Goal: Information Seeking & Learning: Find contact information

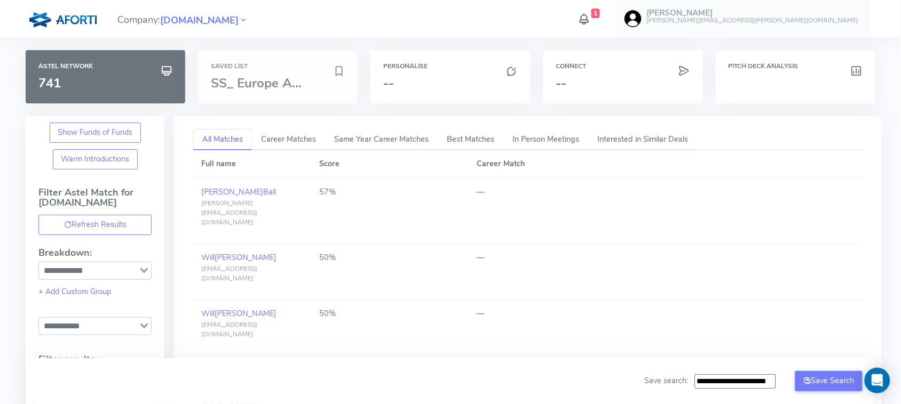
click at [243, 67] on h6 "Saved List" at bounding box center [278, 66] width 134 height 7
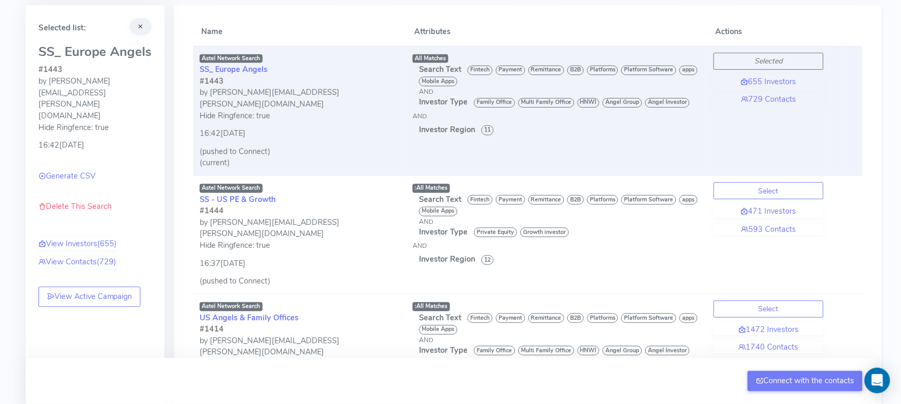
scroll to position [115, 0]
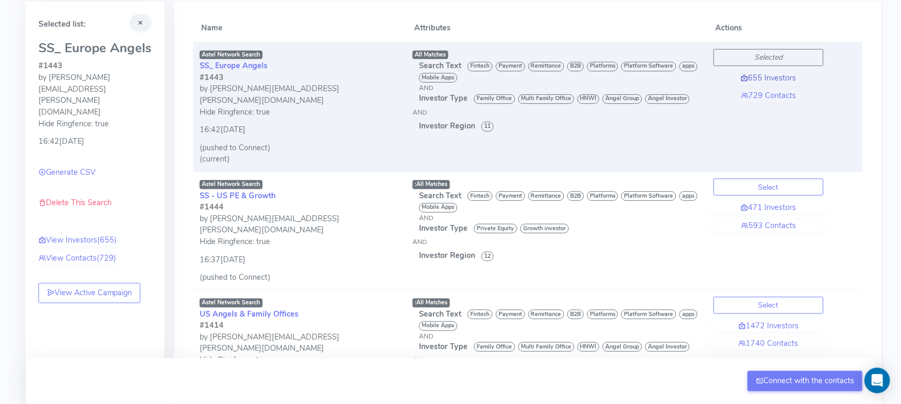
click at [776, 73] on link "655 Investors" at bounding box center [768, 79] width 110 height 12
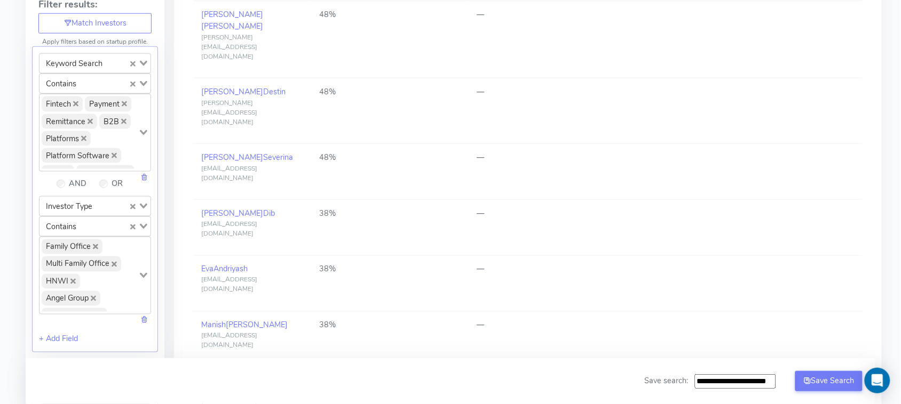
scroll to position [362, 0]
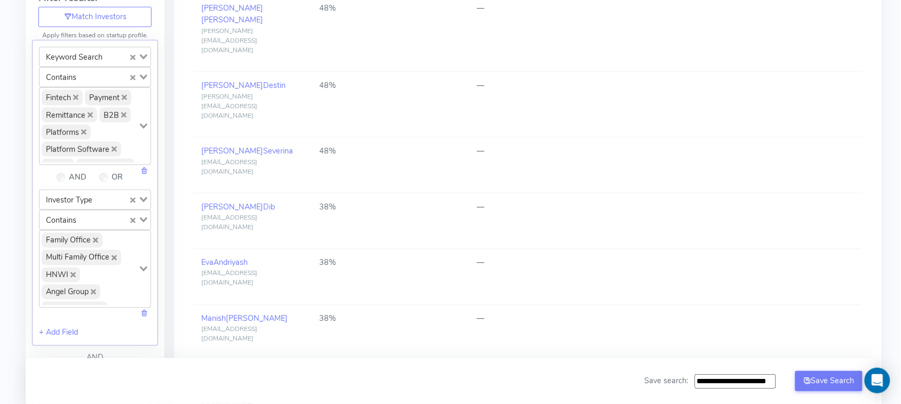
drag, startPoint x: 239, startPoint y: 303, endPoint x: 233, endPoint y: 305, distance: 6.7
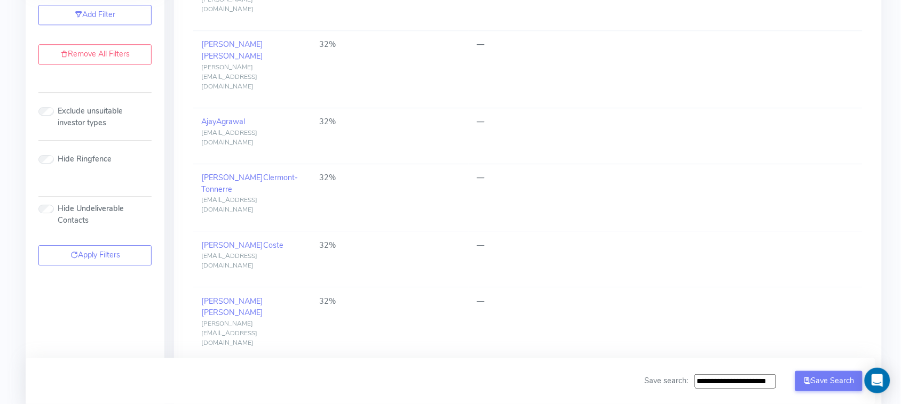
scroll to position [847, 0]
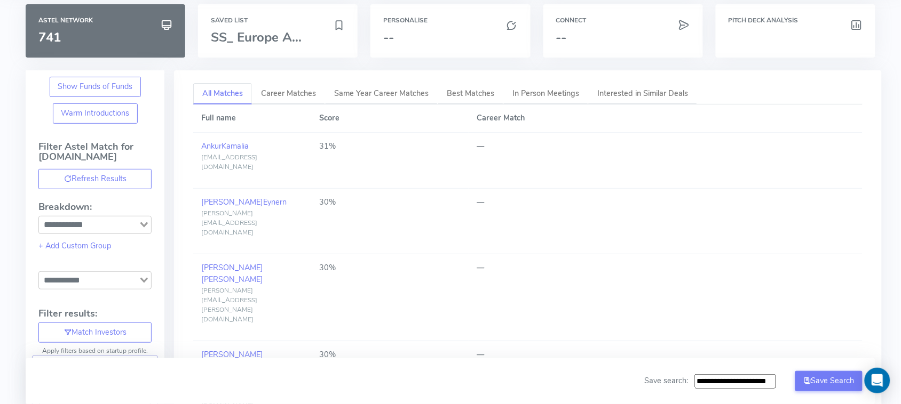
scroll to position [0, 0]
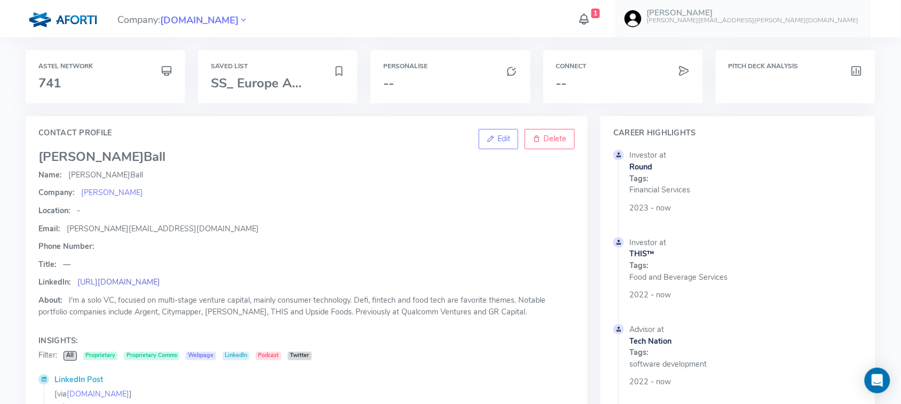
click at [160, 279] on link "https://uk.linkedin.com/in/jasonball" at bounding box center [118, 282] width 83 height 11
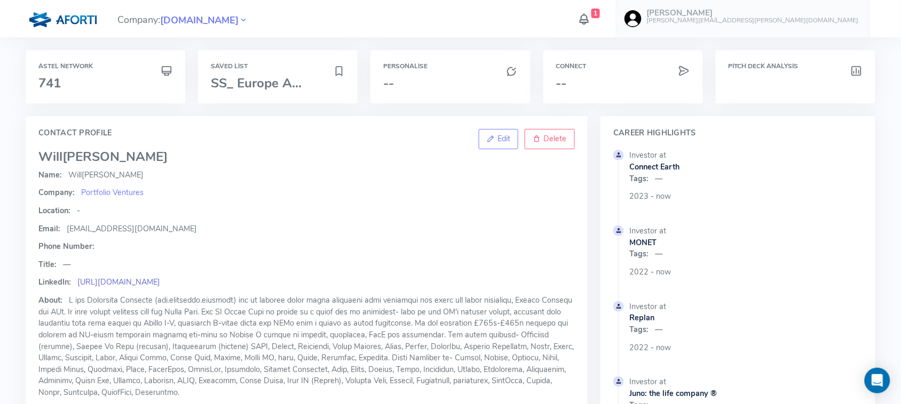
click at [160, 278] on link "https://www.linkedin.com/in/will-brooks123/" at bounding box center [118, 282] width 83 height 11
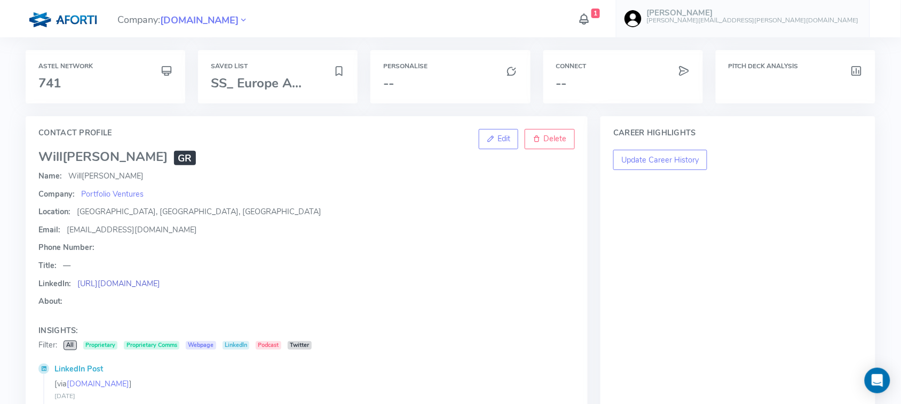
click at [134, 282] on link "[URL][DOMAIN_NAME]" at bounding box center [118, 283] width 83 height 11
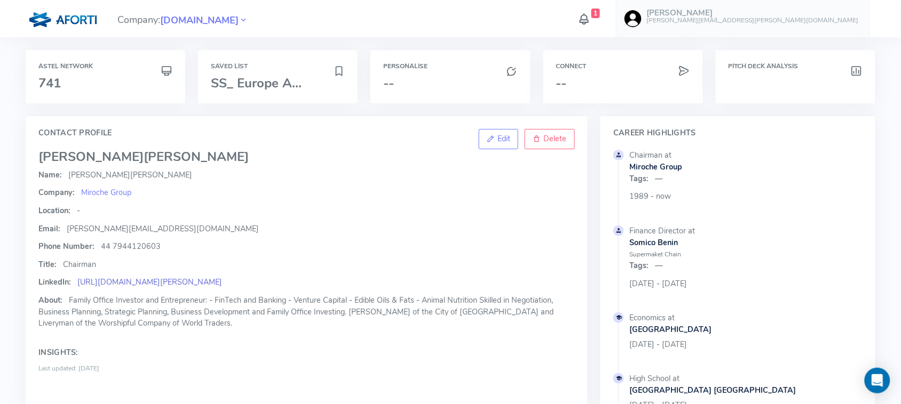
click at [147, 278] on link "[URL][DOMAIN_NAME][PERSON_NAME]" at bounding box center [149, 282] width 145 height 11
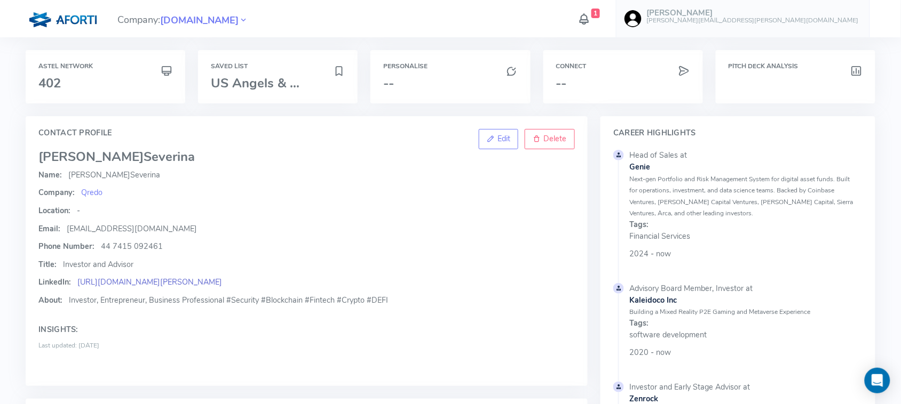
click at [222, 278] on link "https://linkedin.com/in/lilia-j-severina-4690b4204/" at bounding box center [149, 282] width 145 height 11
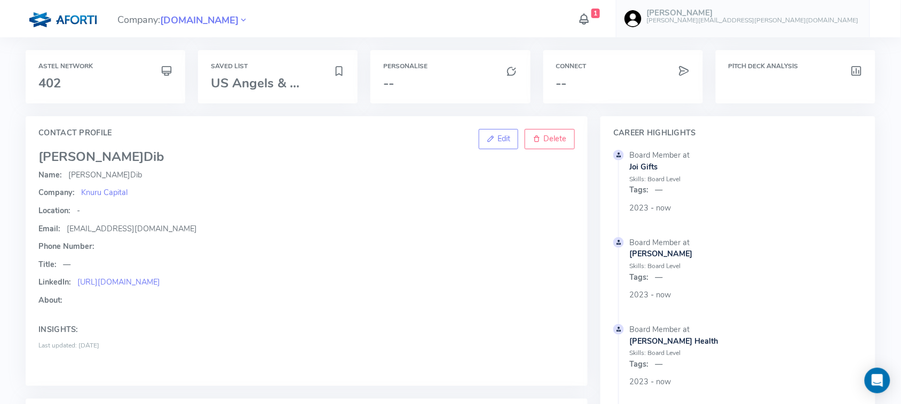
click at [149, 276] on div "Name: Alain Dib Company: Knuru Capital Location: - Email: alaindib@me.com Phone…" at bounding box center [306, 272] width 536 height 204
click at [149, 283] on link "https://linkedin.com/in/alain-dib-01b3498/" at bounding box center [118, 282] width 83 height 11
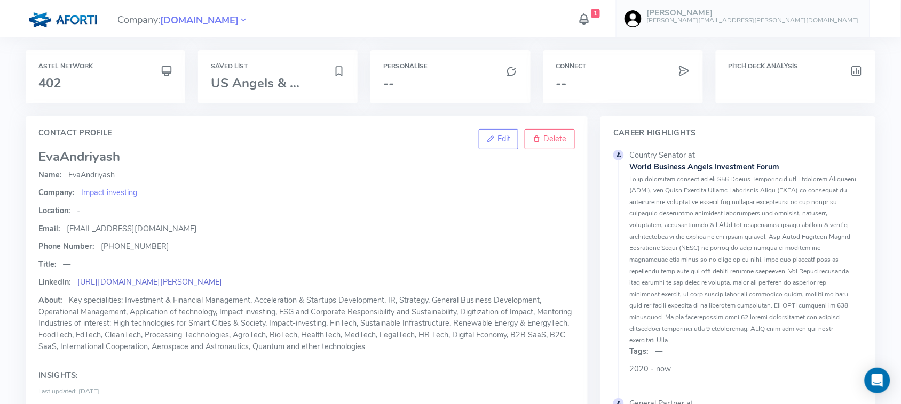
click at [127, 287] on link "[URL][DOMAIN_NAME][PERSON_NAME]" at bounding box center [149, 282] width 145 height 11
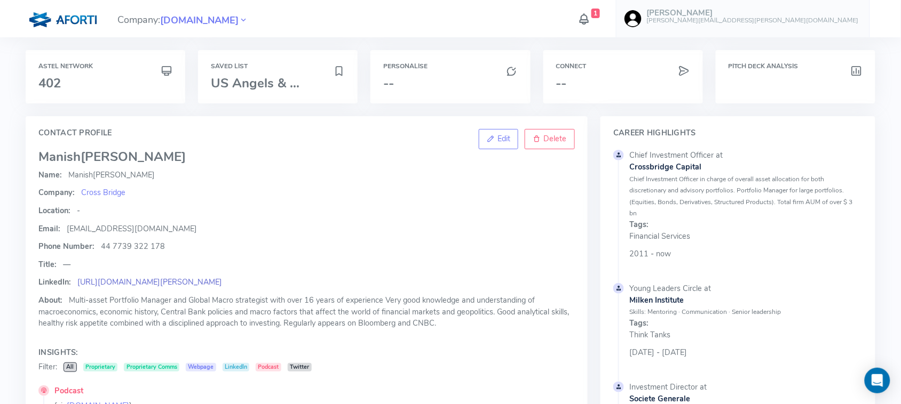
click at [185, 285] on link "[URL][DOMAIN_NAME][PERSON_NAME]" at bounding box center [149, 282] width 145 height 11
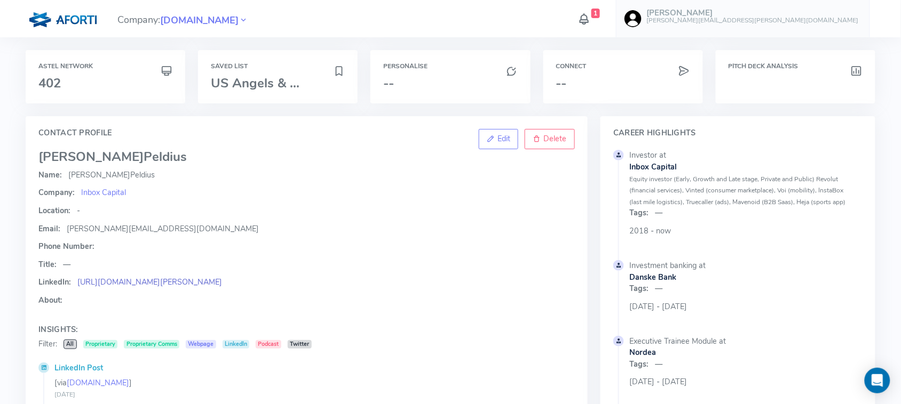
click at [209, 282] on link "https://se.linkedin.com/in/oliver-peldius-1329ab5b" at bounding box center [149, 282] width 145 height 11
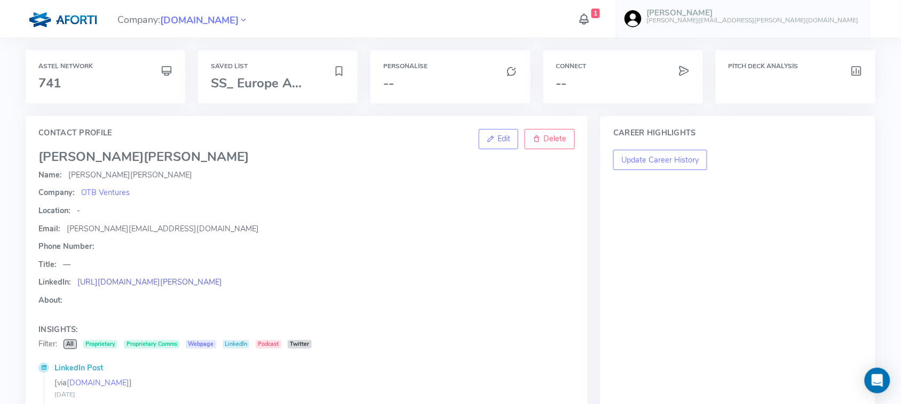
click at [201, 283] on link "https://www.linkedin.com/in/adam-niewinski-07b7931/?originalSubdomain=pl" at bounding box center [149, 282] width 145 height 11
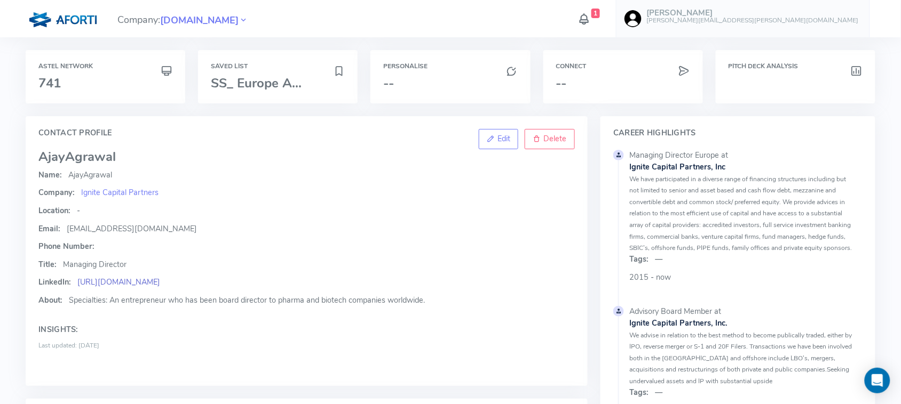
click at [160, 283] on link "[URL][DOMAIN_NAME]" at bounding box center [118, 282] width 83 height 11
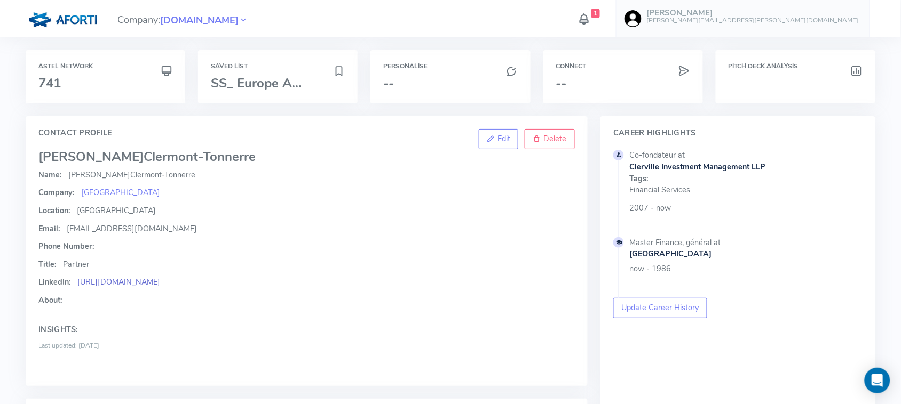
click at [160, 284] on link "https://uk.linkedin.com/in/alban-clermont-tonnerre-643163188" at bounding box center [118, 282] width 83 height 11
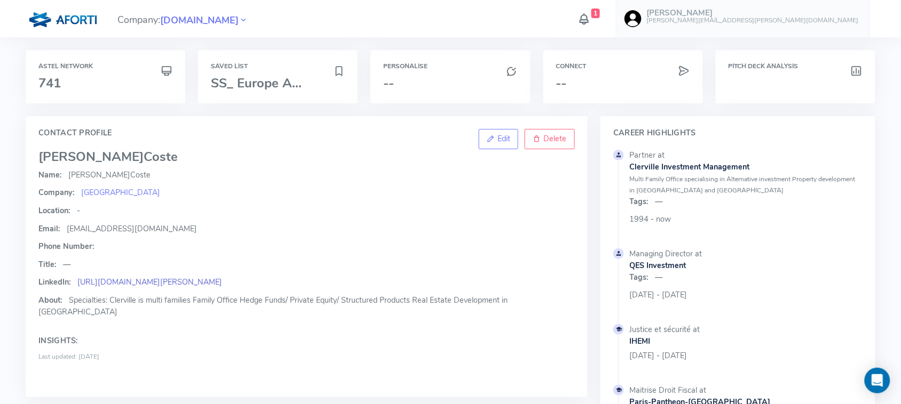
click at [179, 278] on link "https://linkedin.com/in/bertrand-coste-b7b67b1/" at bounding box center [149, 282] width 145 height 11
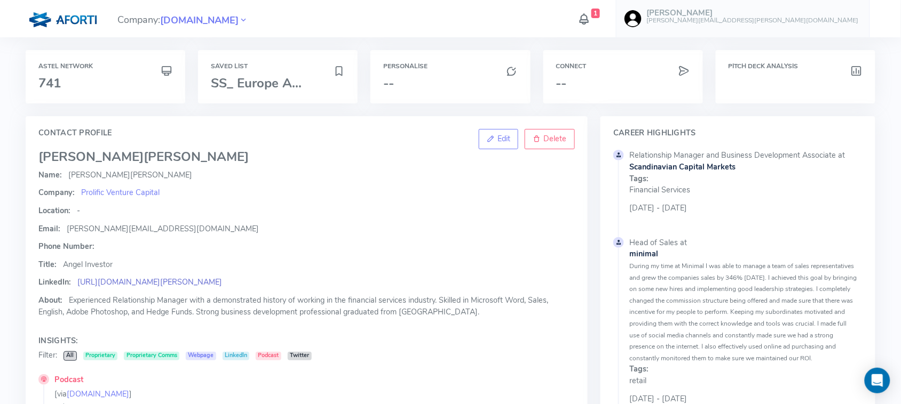
click at [222, 283] on link "[URL][DOMAIN_NAME][PERSON_NAME]" at bounding box center [149, 282] width 145 height 11
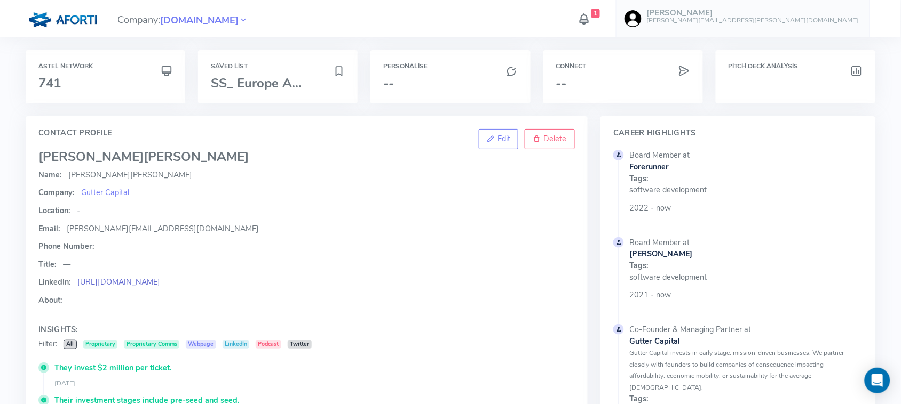
click at [160, 281] on link "[URL][DOMAIN_NAME]" at bounding box center [118, 282] width 83 height 11
drag, startPoint x: 134, startPoint y: 223, endPoint x: 65, endPoint y: 225, distance: 68.9
click at [65, 225] on p "Email: [PERSON_NAME][EMAIL_ADDRESS][DOMAIN_NAME]" at bounding box center [306, 230] width 536 height 12
copy span "[PERSON_NAME][EMAIL_ADDRESS][DOMAIN_NAME]"
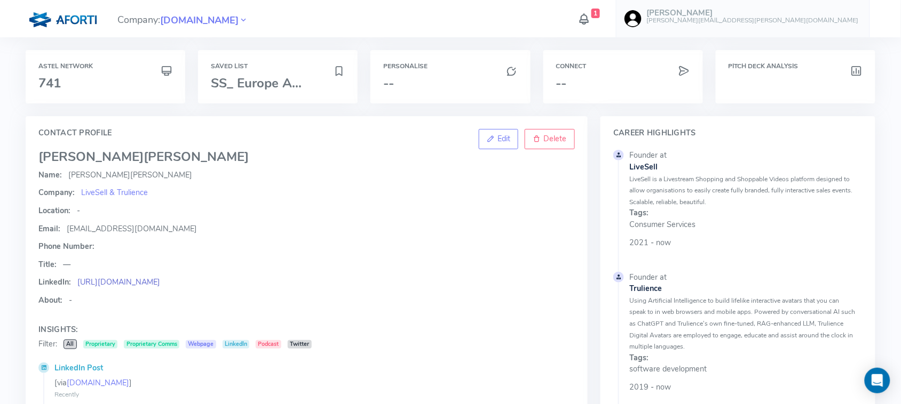
click at [132, 283] on link "https://linkedin.com/in/marekzs/?originalSubdomain=uk" at bounding box center [118, 282] width 83 height 11
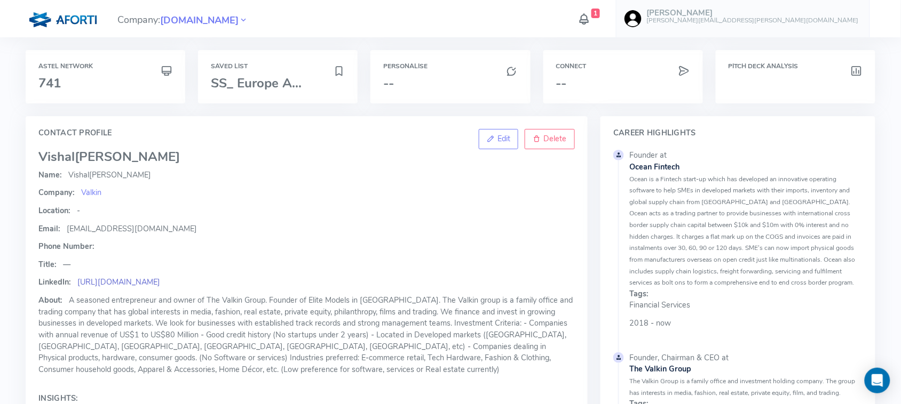
click at [116, 281] on link "[URL][DOMAIN_NAME]" at bounding box center [118, 282] width 83 height 11
